Goal: Navigation & Orientation: Find specific page/section

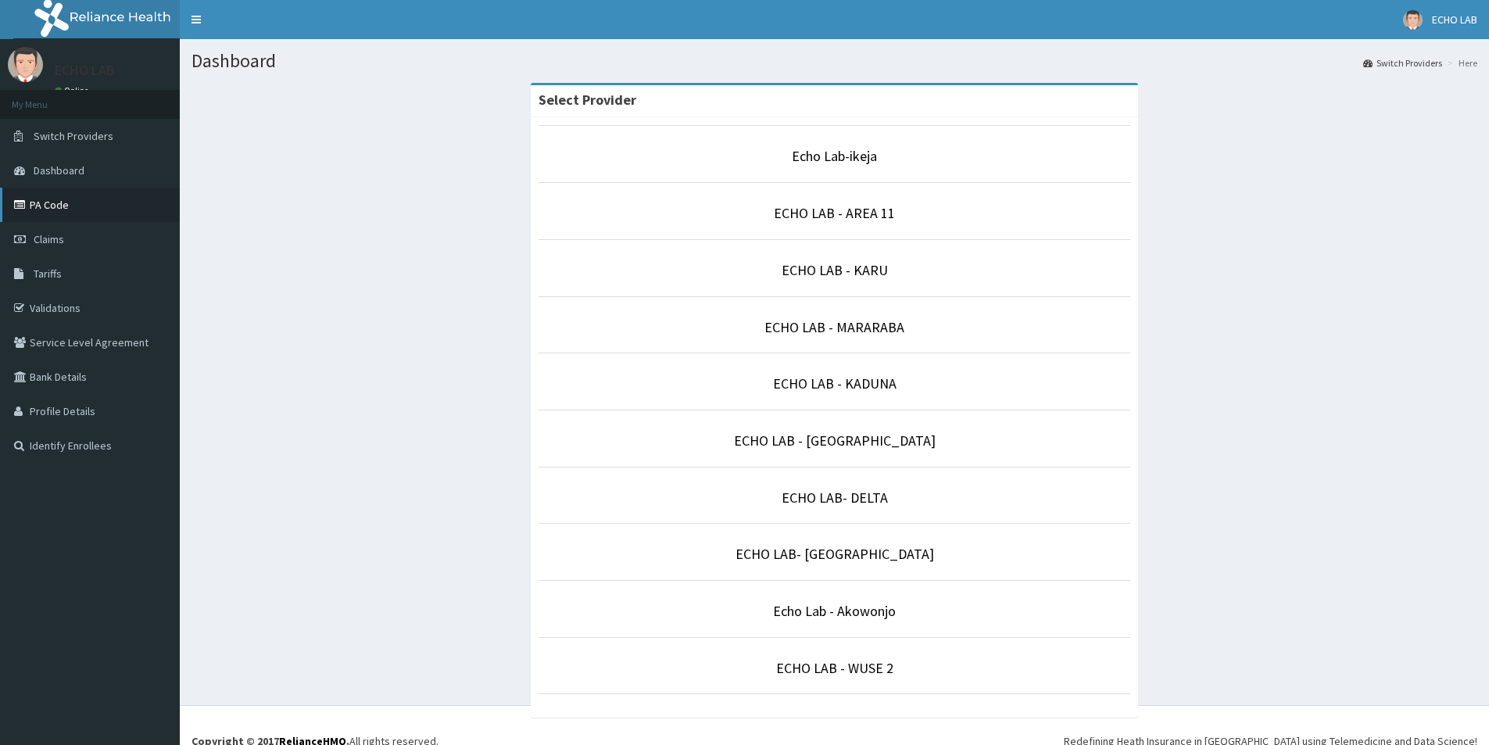
click at [53, 200] on link "PA Code" at bounding box center [90, 205] width 180 height 34
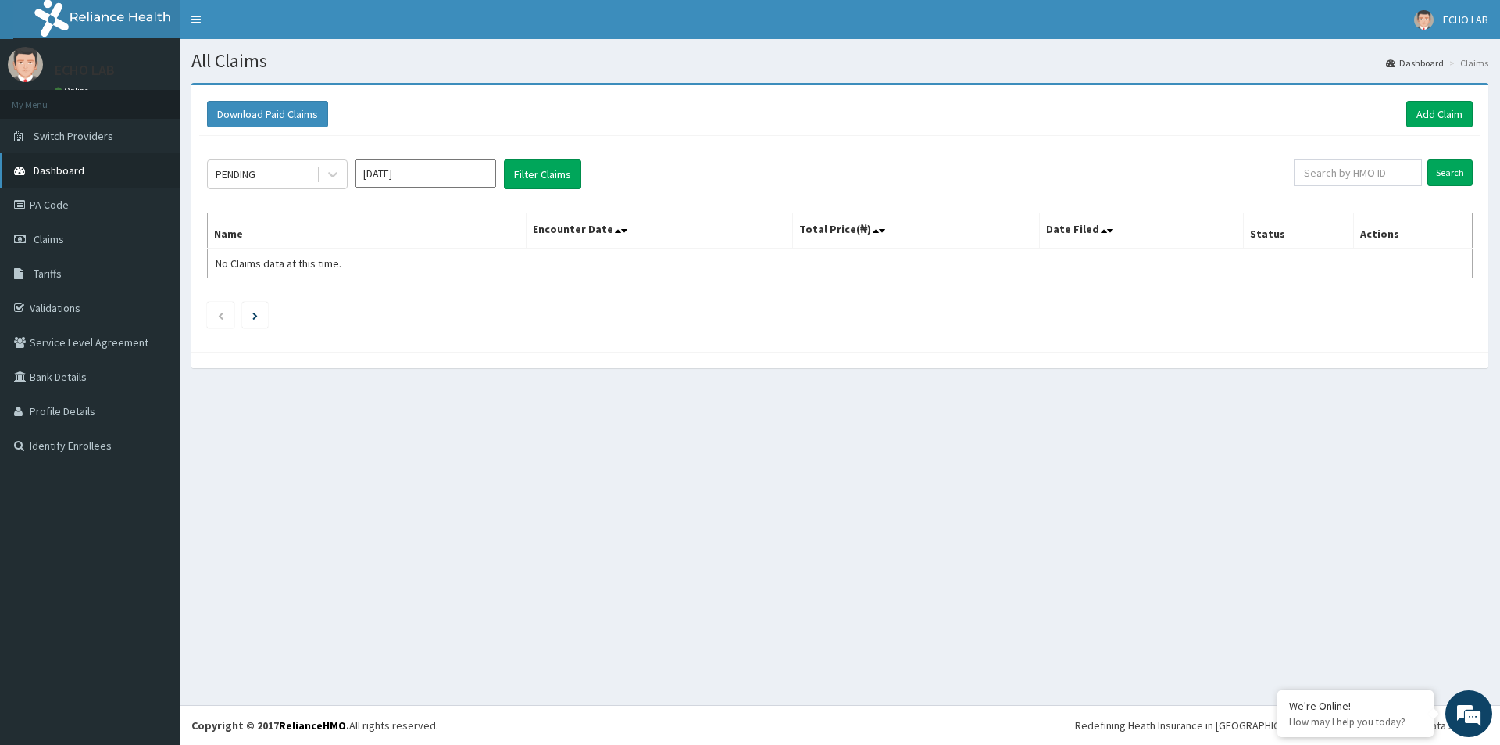
click at [51, 177] on span "Dashboard" at bounding box center [59, 170] width 51 height 14
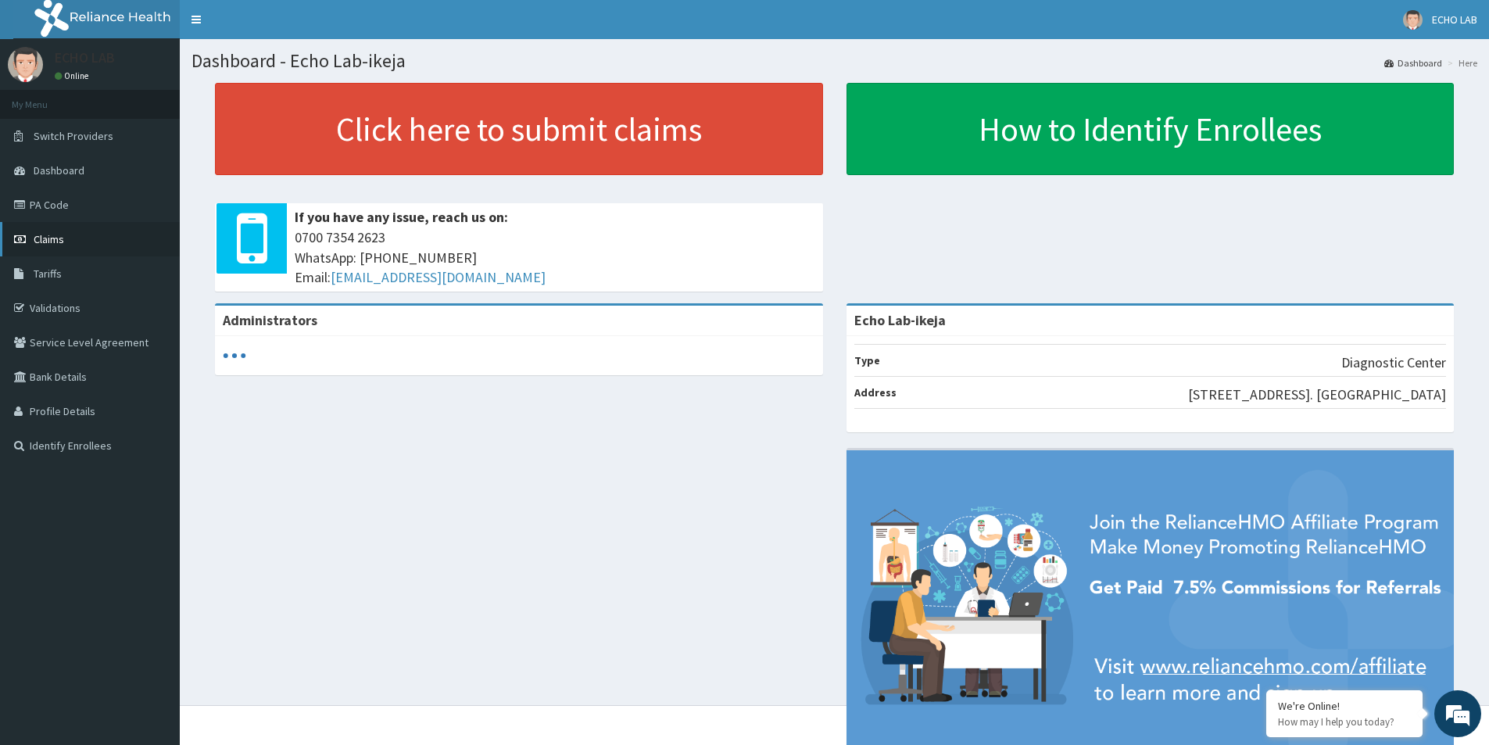
click at [63, 251] on link "Claims" at bounding box center [90, 239] width 180 height 34
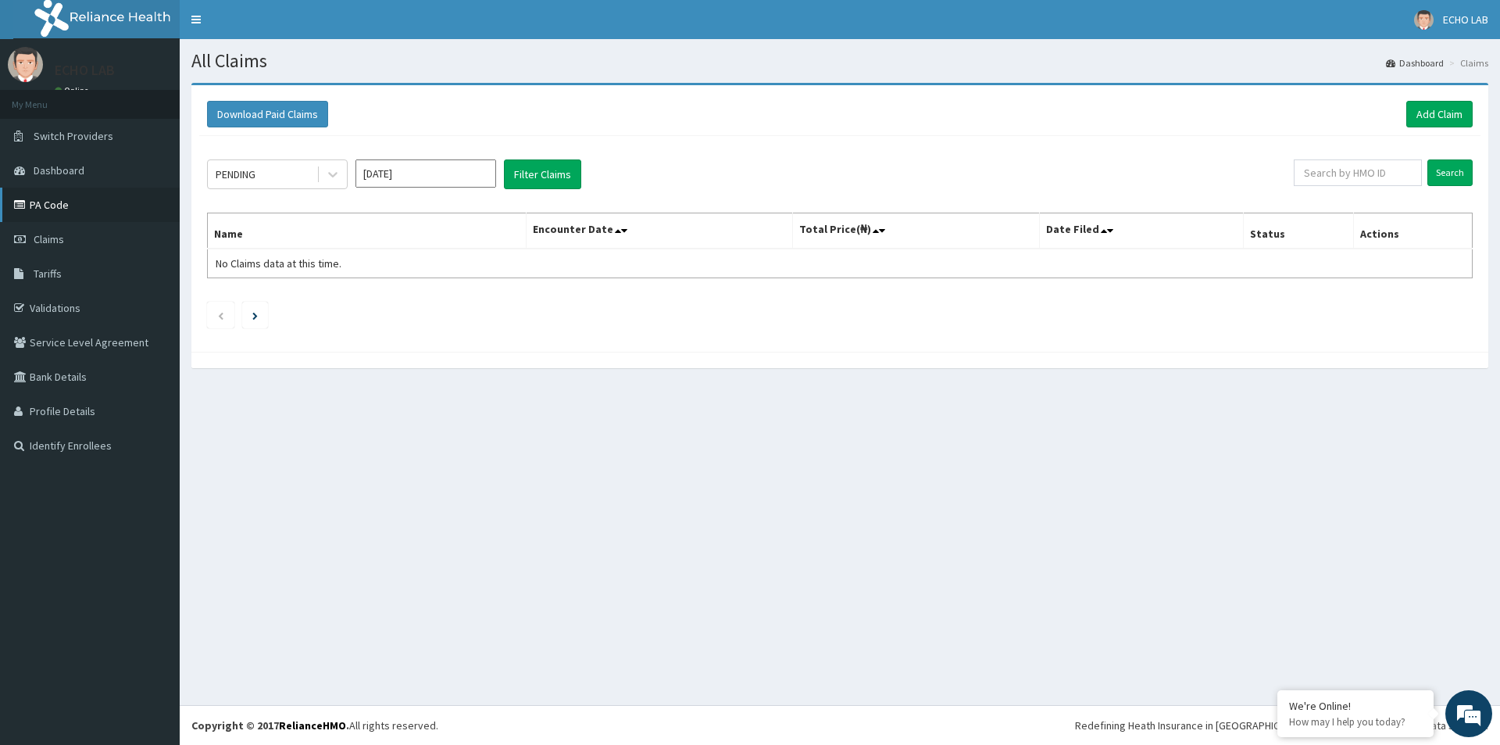
click at [73, 196] on link "PA Code" at bounding box center [90, 205] width 180 height 34
